Goal: Information Seeking & Learning: Learn about a topic

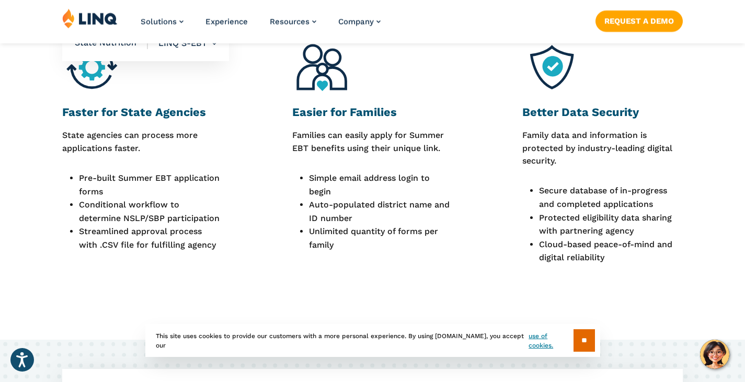
scroll to position [631, 0]
click at [34, 263] on div "Faster for State Agencies State agencies can process more applications faster. …" at bounding box center [372, 158] width 745 height 243
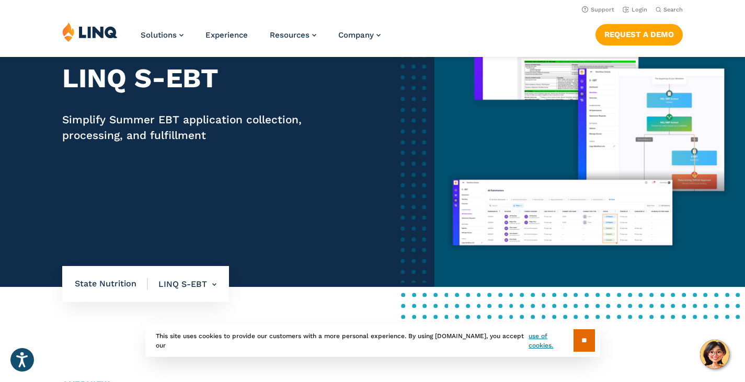
scroll to position [67, 0]
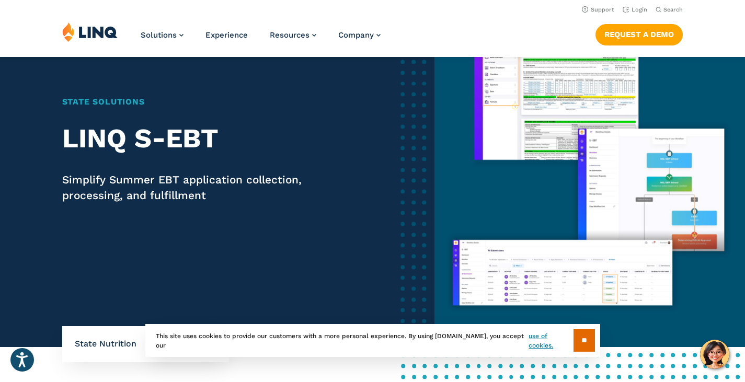
click at [110, 28] on img at bounding box center [89, 32] width 55 height 20
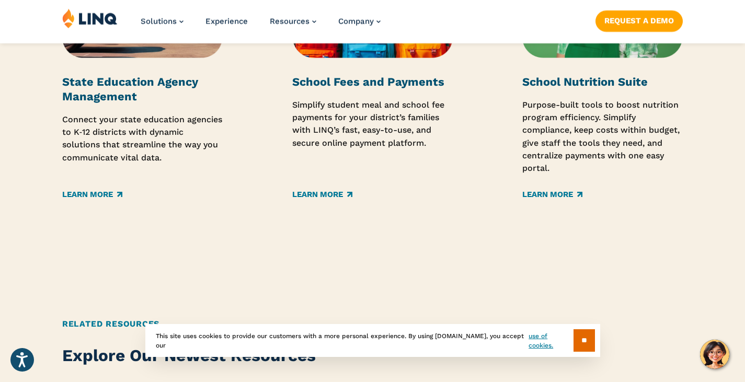
scroll to position [1737, 0]
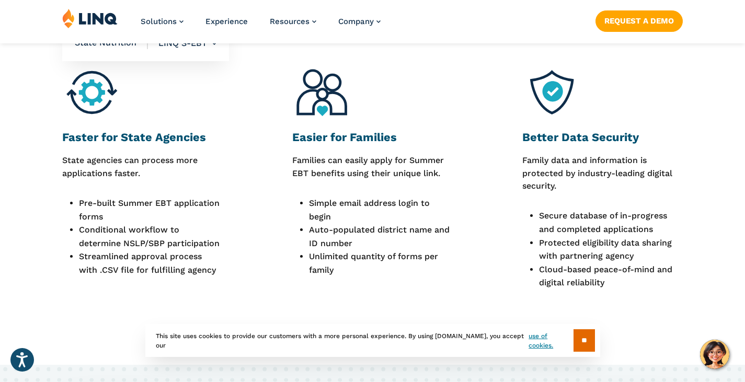
scroll to position [608, 0]
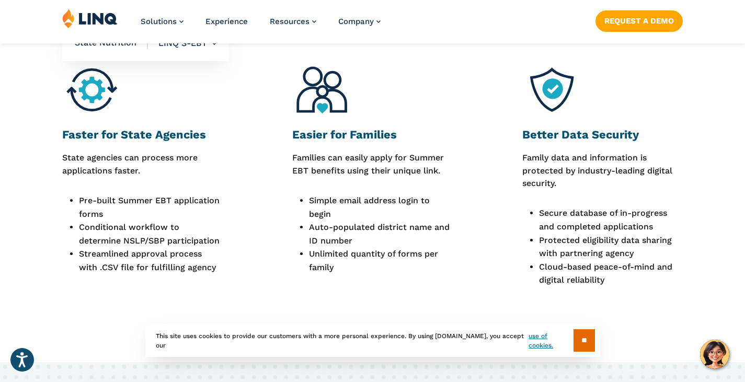
click at [700, 245] on div "Faster for State Agencies State agencies can process more applications faster. …" at bounding box center [372, 181] width 745 height 243
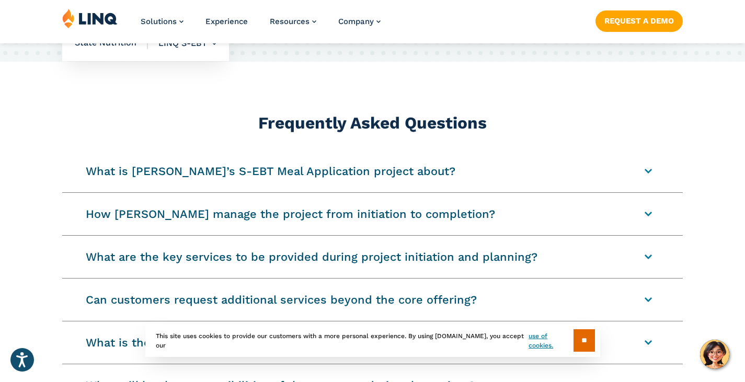
scroll to position [1149, 0]
click at [651, 183] on summary "What is [PERSON_NAME]’s S-EBT Meal Application project about?" at bounding box center [372, 170] width 620 height 42
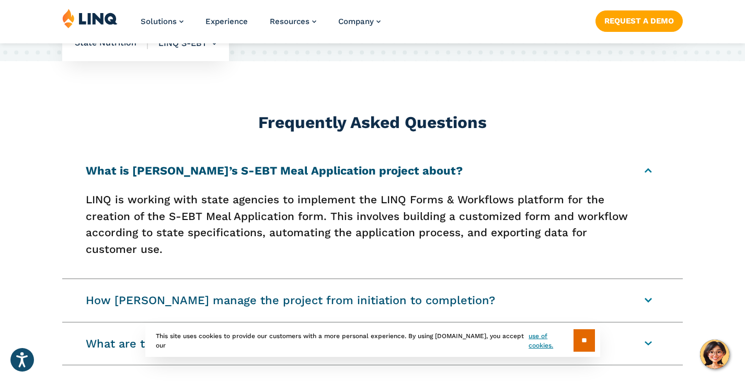
click at [651, 183] on summary "What is [PERSON_NAME]’s S-EBT Meal Application project about?" at bounding box center [372, 170] width 620 height 42
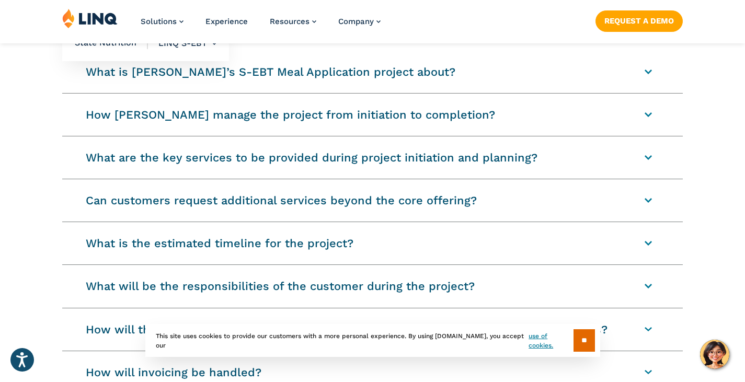
scroll to position [1248, 0]
click at [648, 121] on summary "How [PERSON_NAME] manage the project from initiation to completion?" at bounding box center [372, 114] width 620 height 42
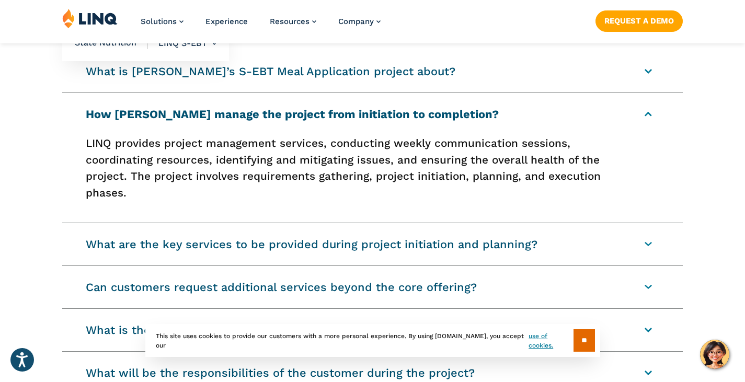
click at [648, 121] on summary "How [PERSON_NAME] manage the project from initiation to completion?" at bounding box center [372, 114] width 620 height 42
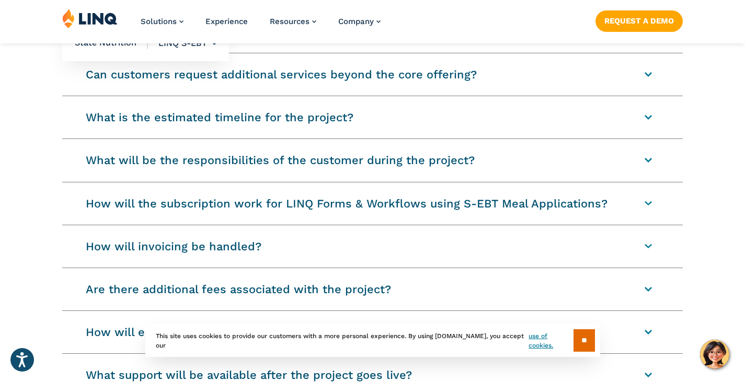
scroll to position [1374, 0]
